Goal: Navigation & Orientation: Find specific page/section

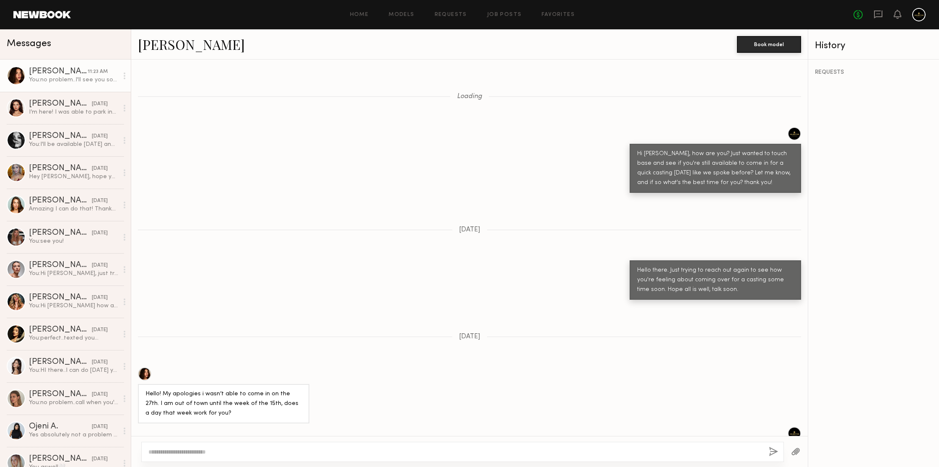
scroll to position [1002, 0]
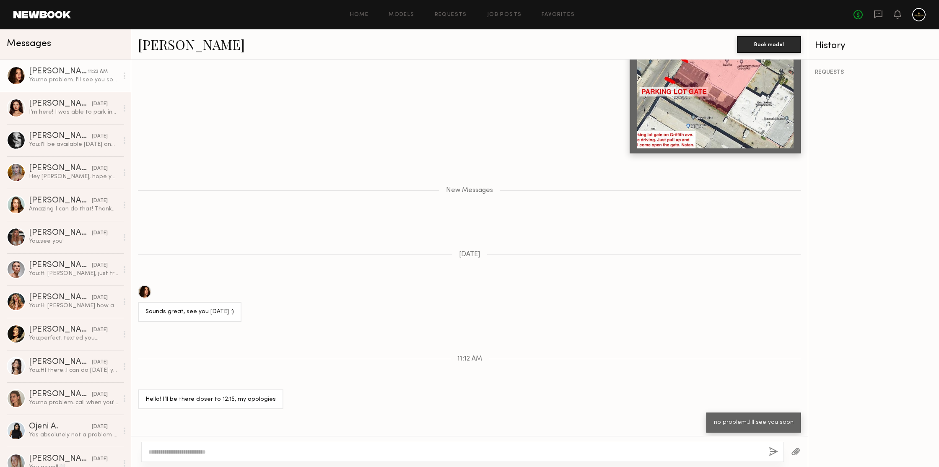
click at [172, 45] on link "[PERSON_NAME]" at bounding box center [191, 44] width 107 height 18
click at [168, 43] on link "[PERSON_NAME]" at bounding box center [191, 44] width 107 height 18
click at [304, 39] on div "[PERSON_NAME]" at bounding box center [437, 44] width 599 height 18
click at [301, 41] on div "[PERSON_NAME]" at bounding box center [437, 44] width 599 height 18
click at [50, 169] on div "[PERSON_NAME]" at bounding box center [60, 168] width 63 height 8
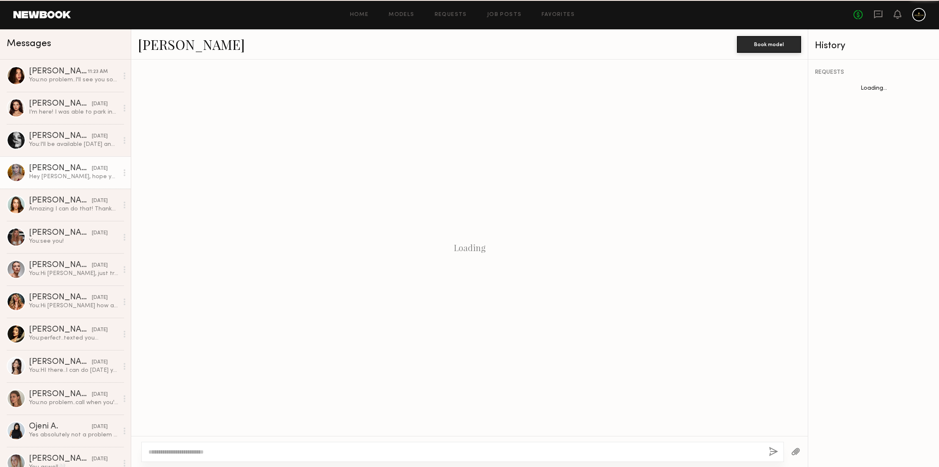
scroll to position [452, 0]
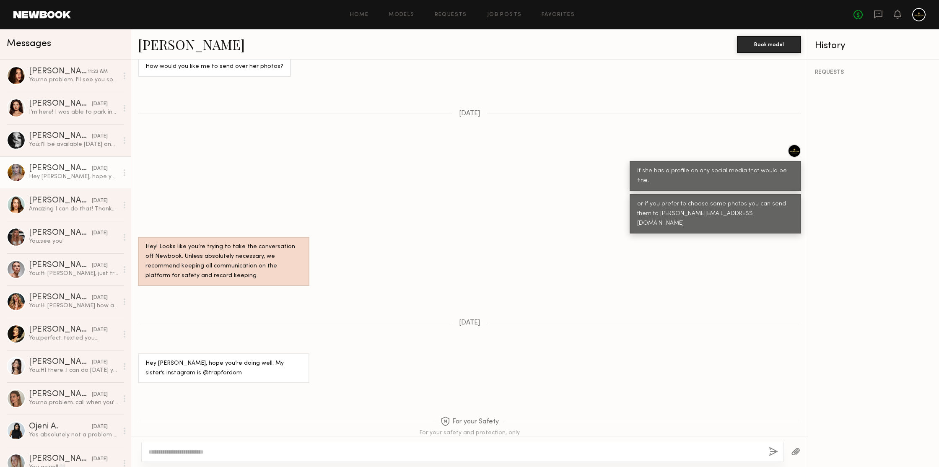
click at [191, 43] on link "[PERSON_NAME]" at bounding box center [191, 44] width 107 height 18
click at [70, 86] on link "[PERSON_NAME] 11:23 AM You: no problem..I'll see you soon" at bounding box center [65, 76] width 131 height 32
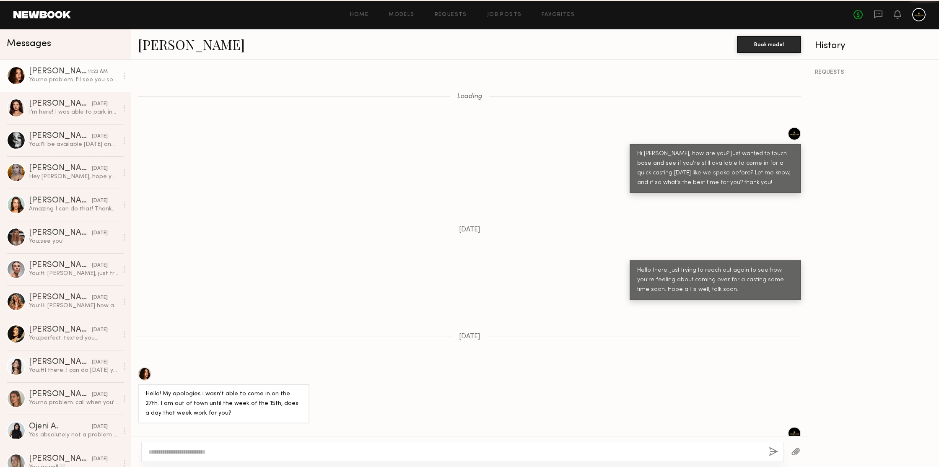
scroll to position [938, 0]
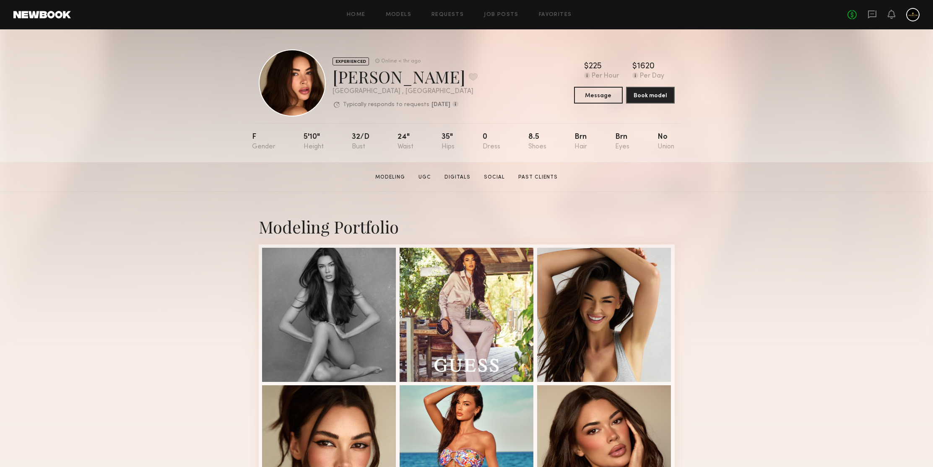
click at [772, 94] on div "EXPERIENCED Online < 1hr ago Jessica N. Favorite Los Angeles , CA Typically res…" at bounding box center [466, 95] width 933 height 133
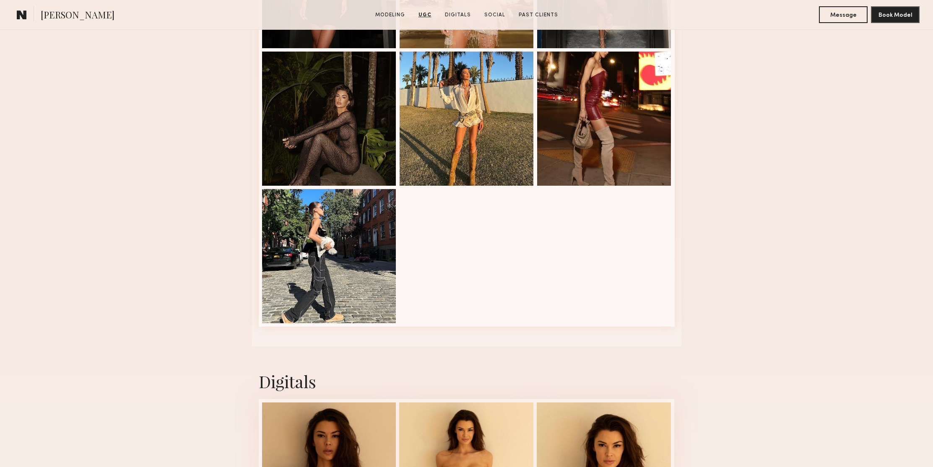
scroll to position [1189, 0]
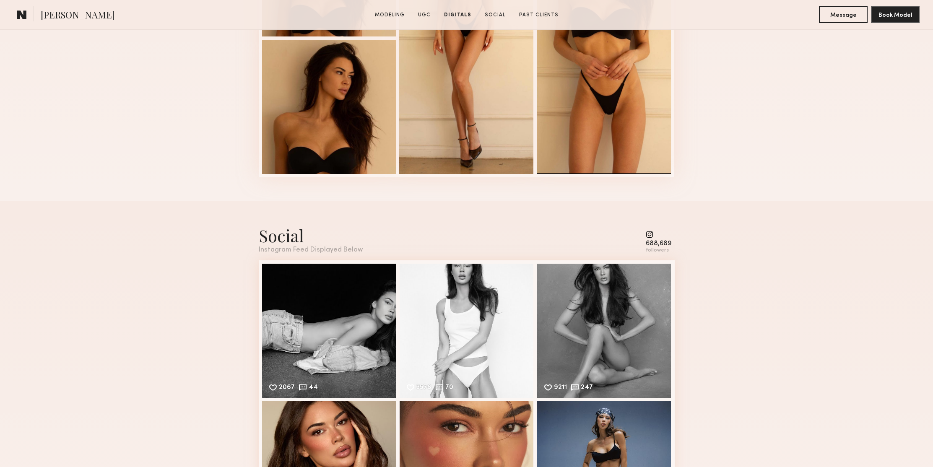
scroll to position [1818, 0]
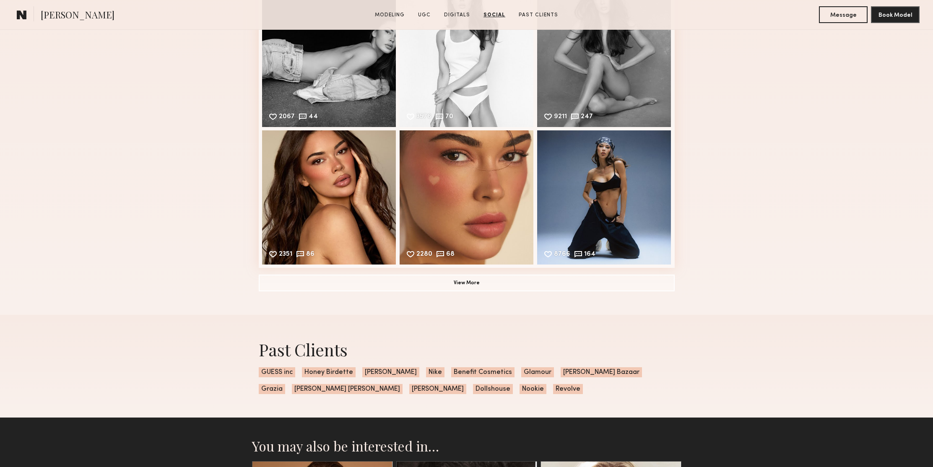
click at [754, 86] on div "Social Instagram Feed Displayed Below 688,689 followers 2067 44 Likes & comment…" at bounding box center [466, 122] width 933 height 385
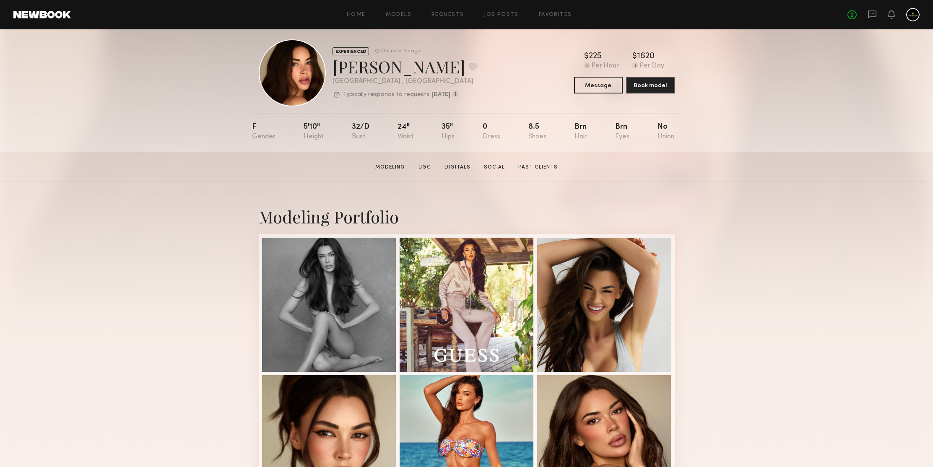
scroll to position [0, 0]
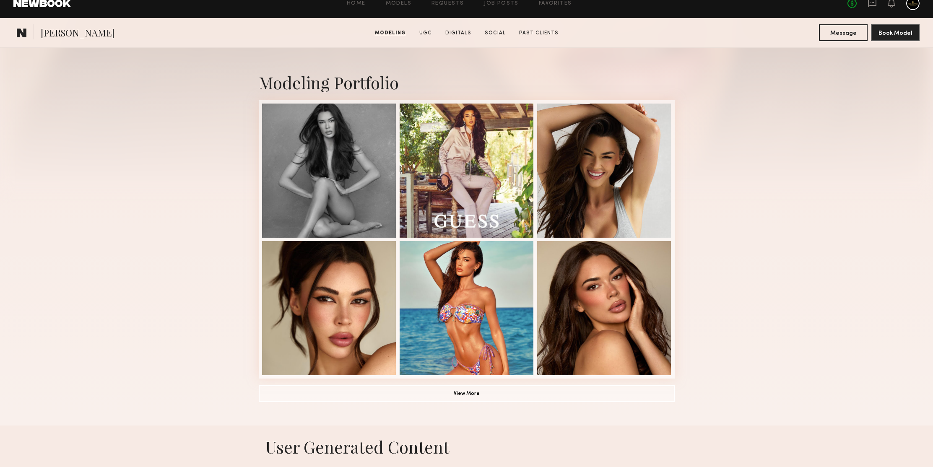
scroll to position [418, 0]
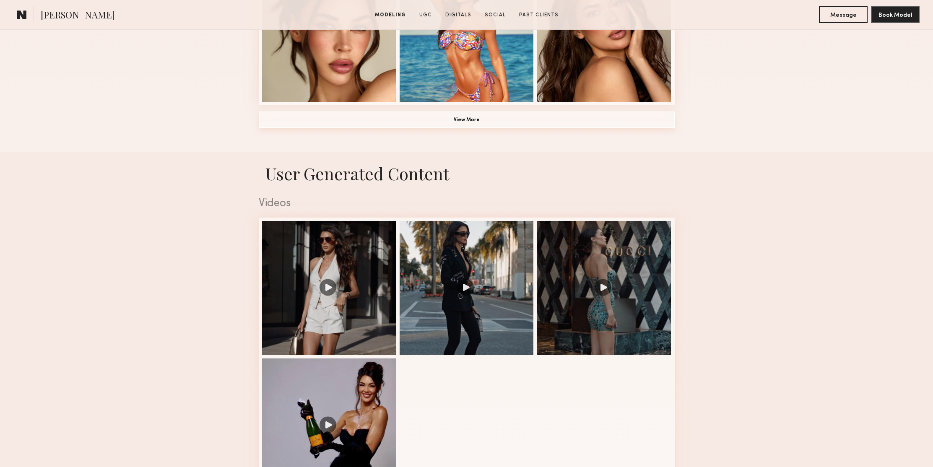
click at [475, 120] on button "View More" at bounding box center [467, 120] width 416 height 17
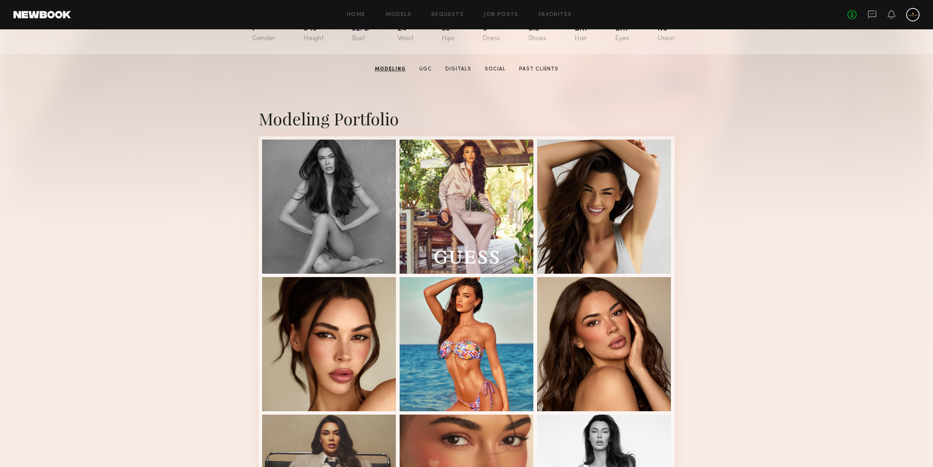
scroll to position [0, 0]
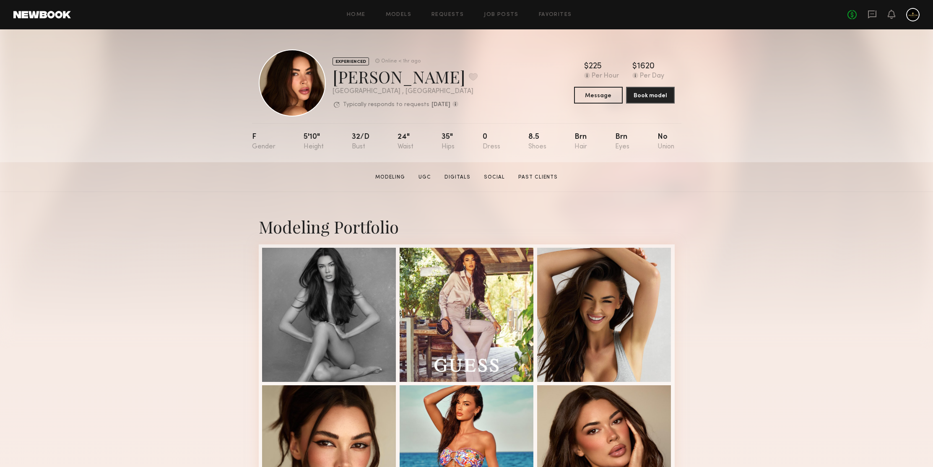
click at [185, 96] on div "EXPERIENCED Online < 1hr ago Jessica N. Favorite Los Angeles , CA Typically res…" at bounding box center [466, 95] width 933 height 133
click at [145, 79] on div "EXPERIENCED Online < 1hr ago Jessica N. Favorite Los Angeles , CA Typically res…" at bounding box center [466, 95] width 933 height 133
click at [791, 157] on div "EXPERIENCED Online < 1hr ago Jessica N. Favorite Los Angeles , CA Typically res…" at bounding box center [466, 95] width 933 height 133
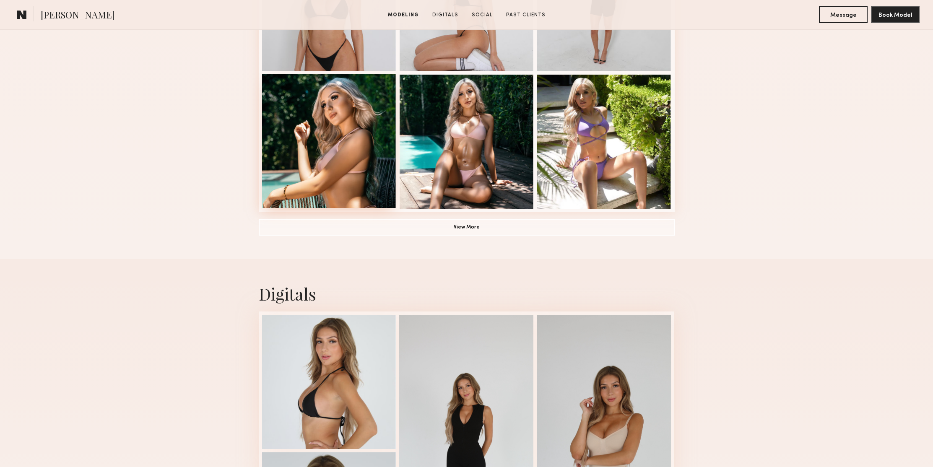
scroll to position [758, 0]
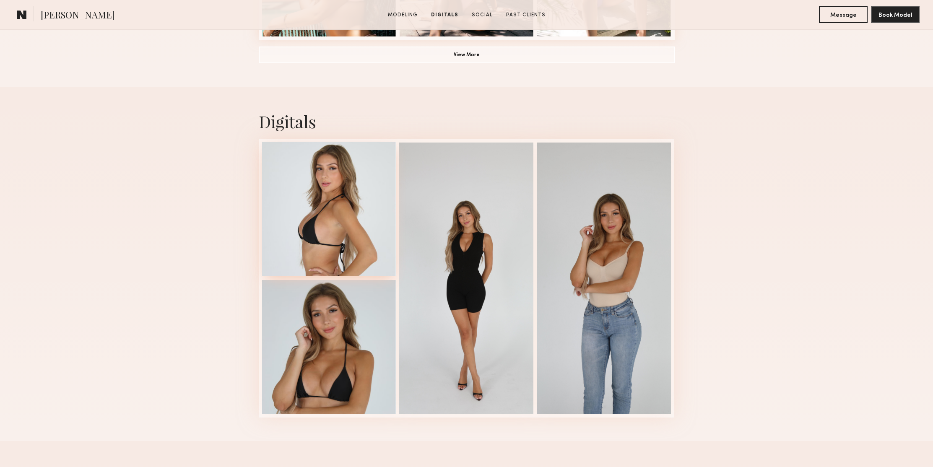
click at [325, 201] on div at bounding box center [329, 209] width 134 height 134
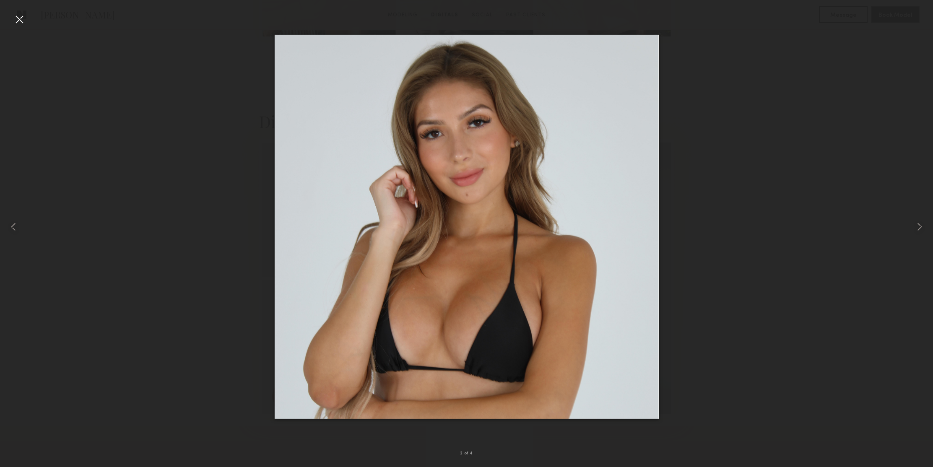
click at [19, 21] on div at bounding box center [19, 19] width 13 height 13
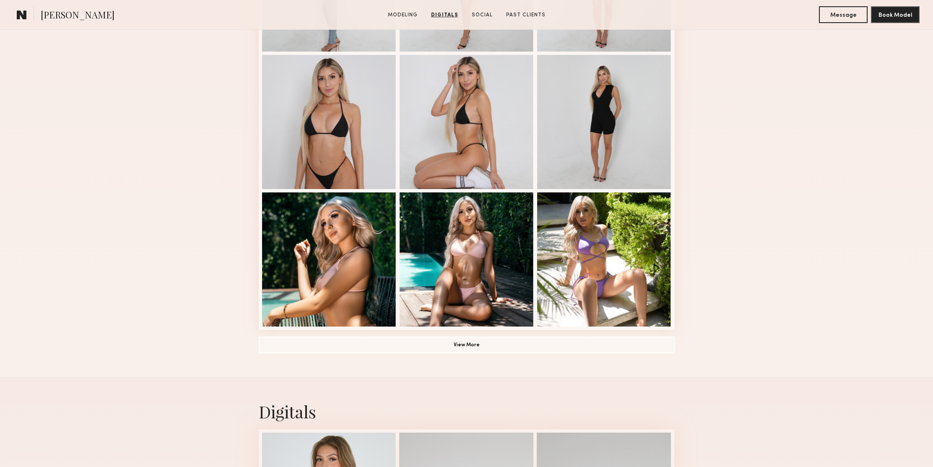
scroll to position [425, 0]
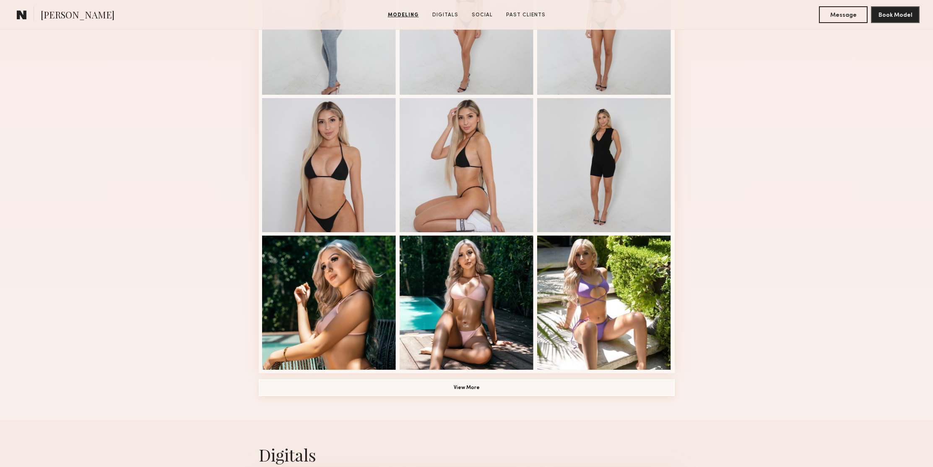
click at [500, 387] on button "View More" at bounding box center [467, 387] width 416 height 17
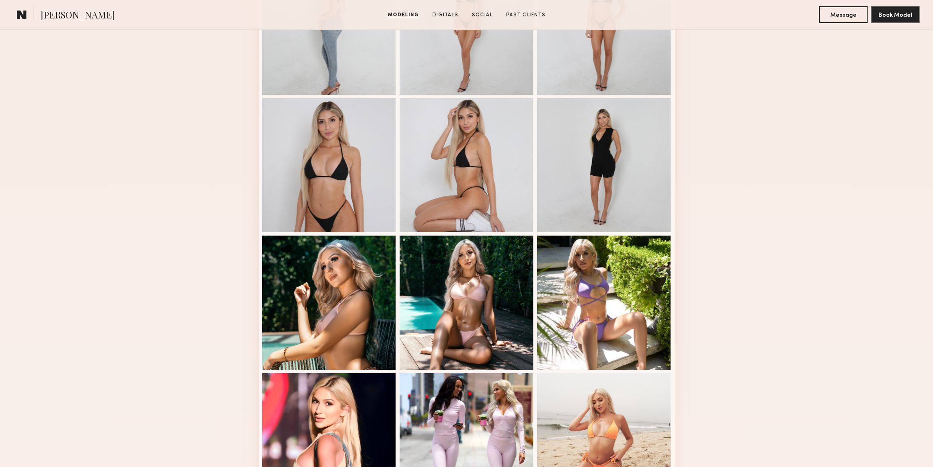
click at [787, 179] on div "Modeling Portfolio" at bounding box center [466, 288] width 933 height 1042
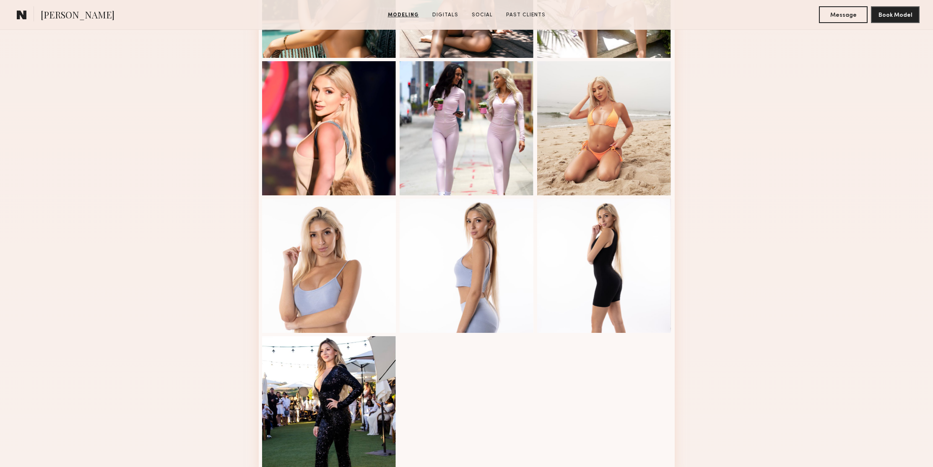
scroll to position [0, 0]
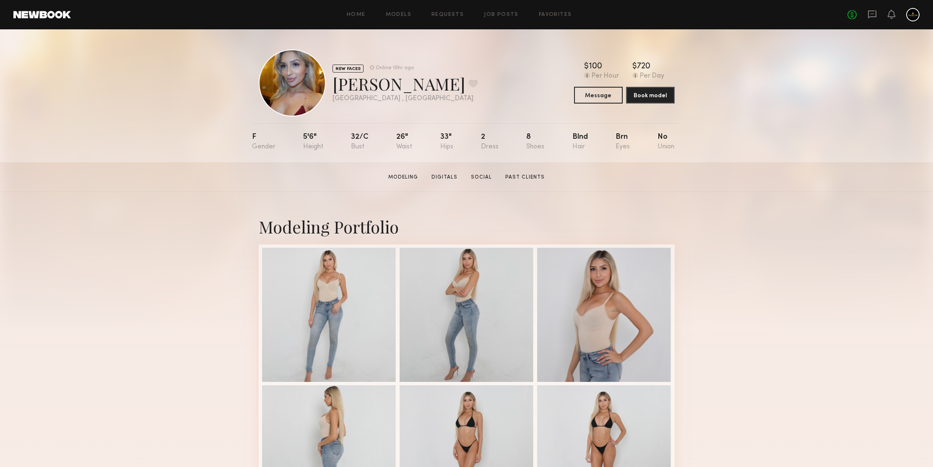
click at [133, 70] on div "NEW FACES Online 19hr ago Sienna L. Favorite Los Angeles , CA Online 19hr ago $…" at bounding box center [466, 95] width 933 height 133
